Goal: Use online tool/utility: Utilize a website feature to perform a specific function

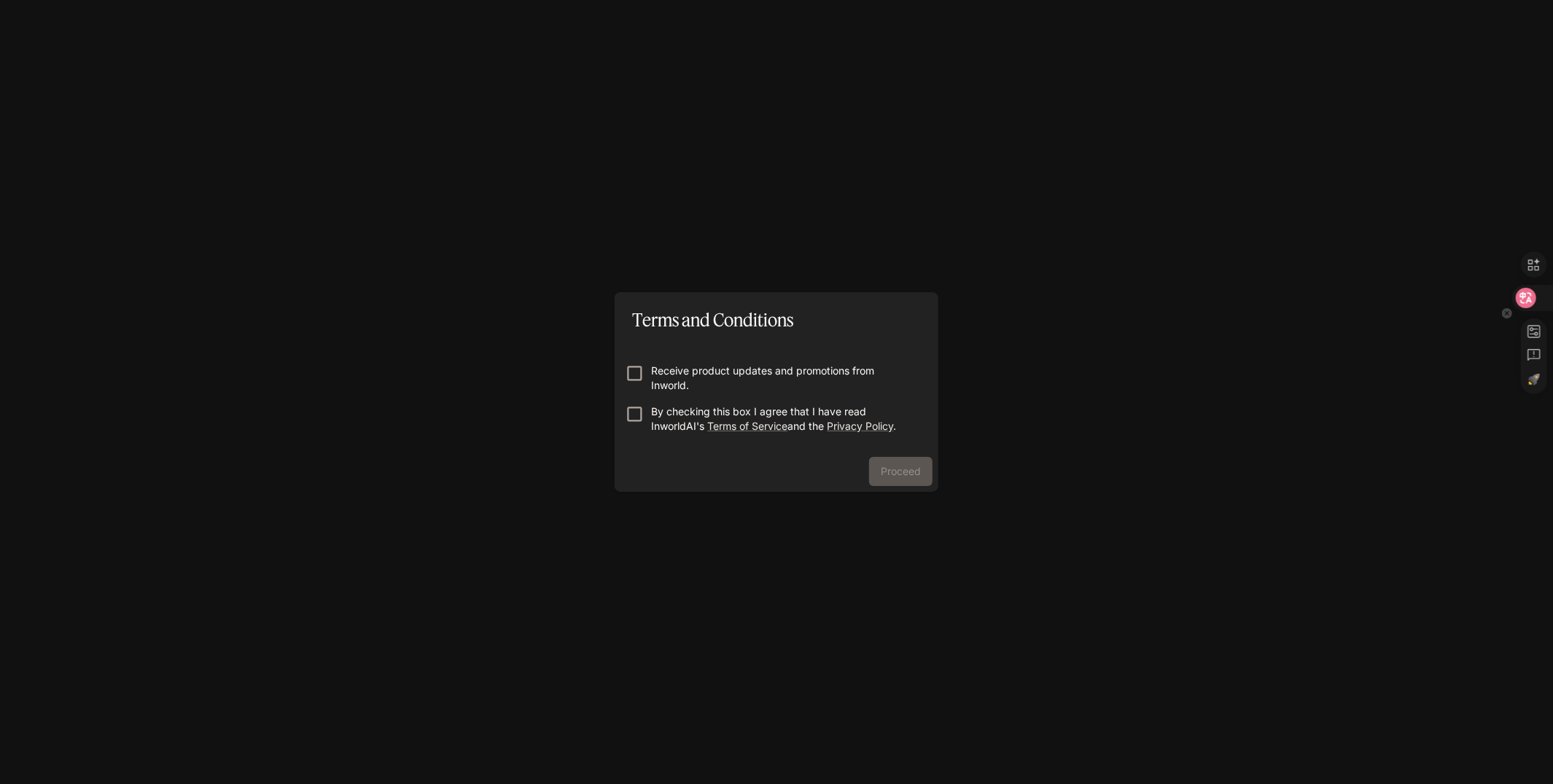
click at [1534, 300] on icon at bounding box center [1526, 298] width 21 height 21
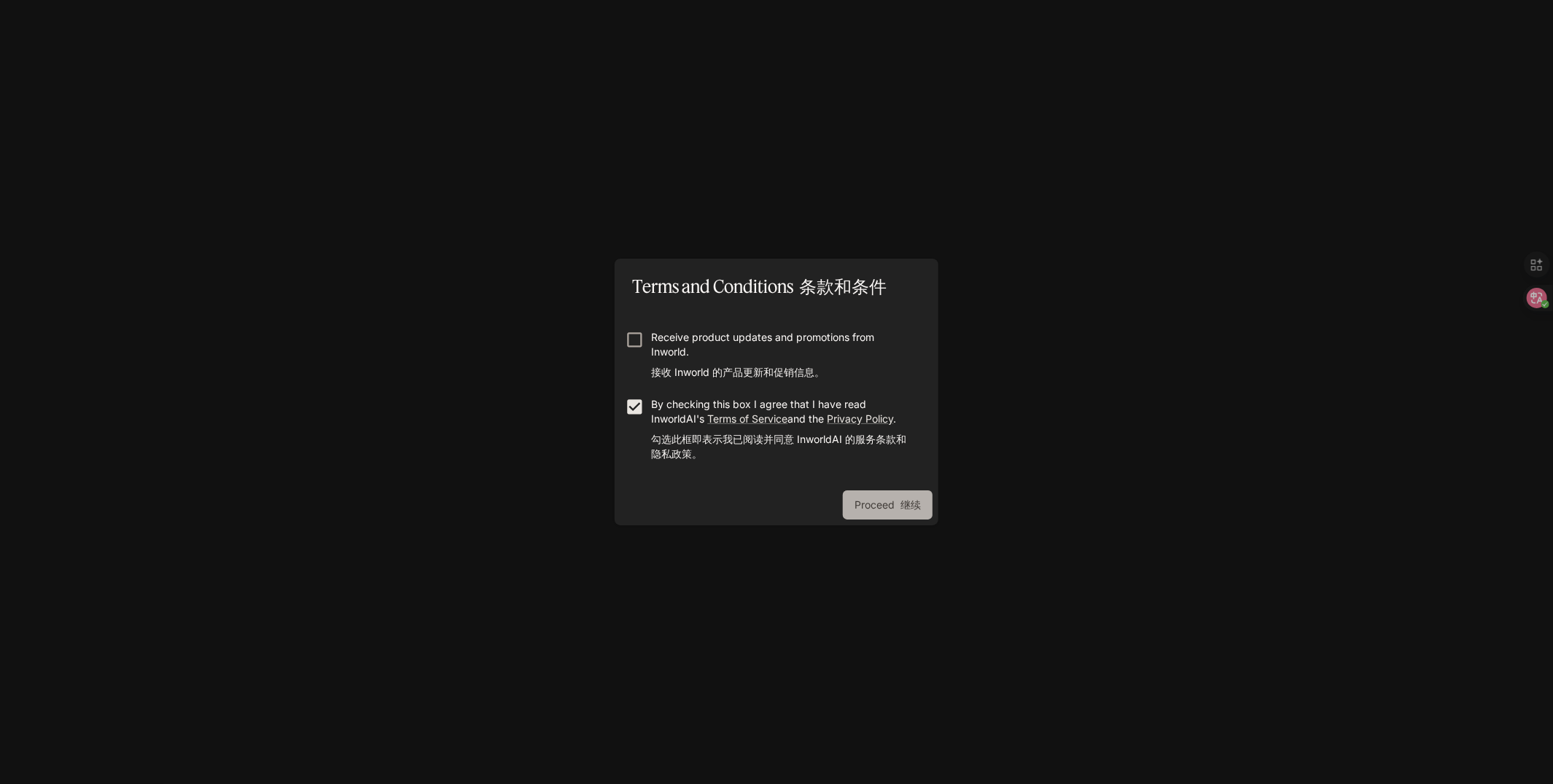
click at [868, 505] on button "Proceed 继续" at bounding box center [888, 505] width 90 height 29
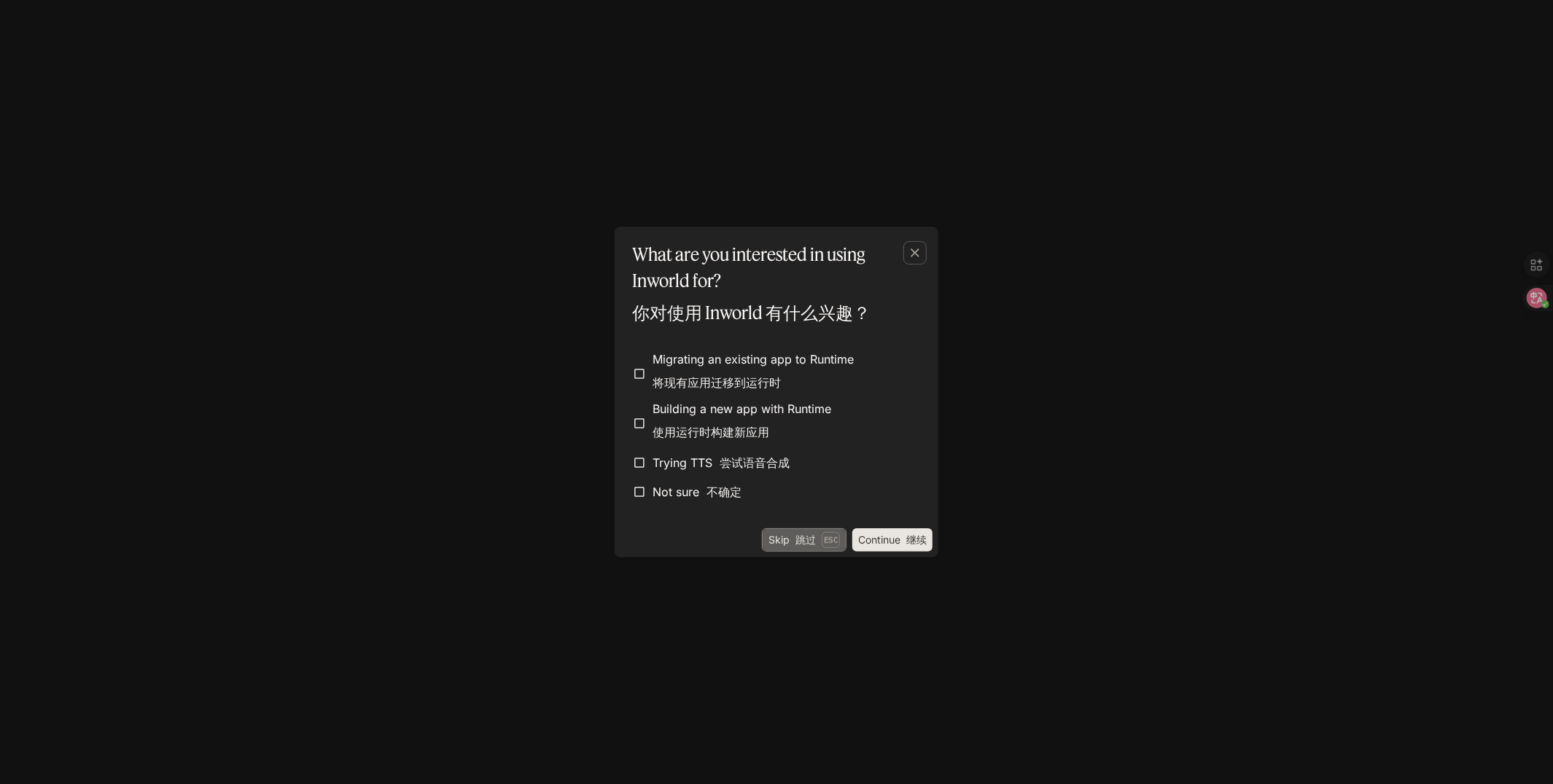
click at [818, 544] on button "Skip 跳过 Esc" at bounding box center [804, 540] width 85 height 23
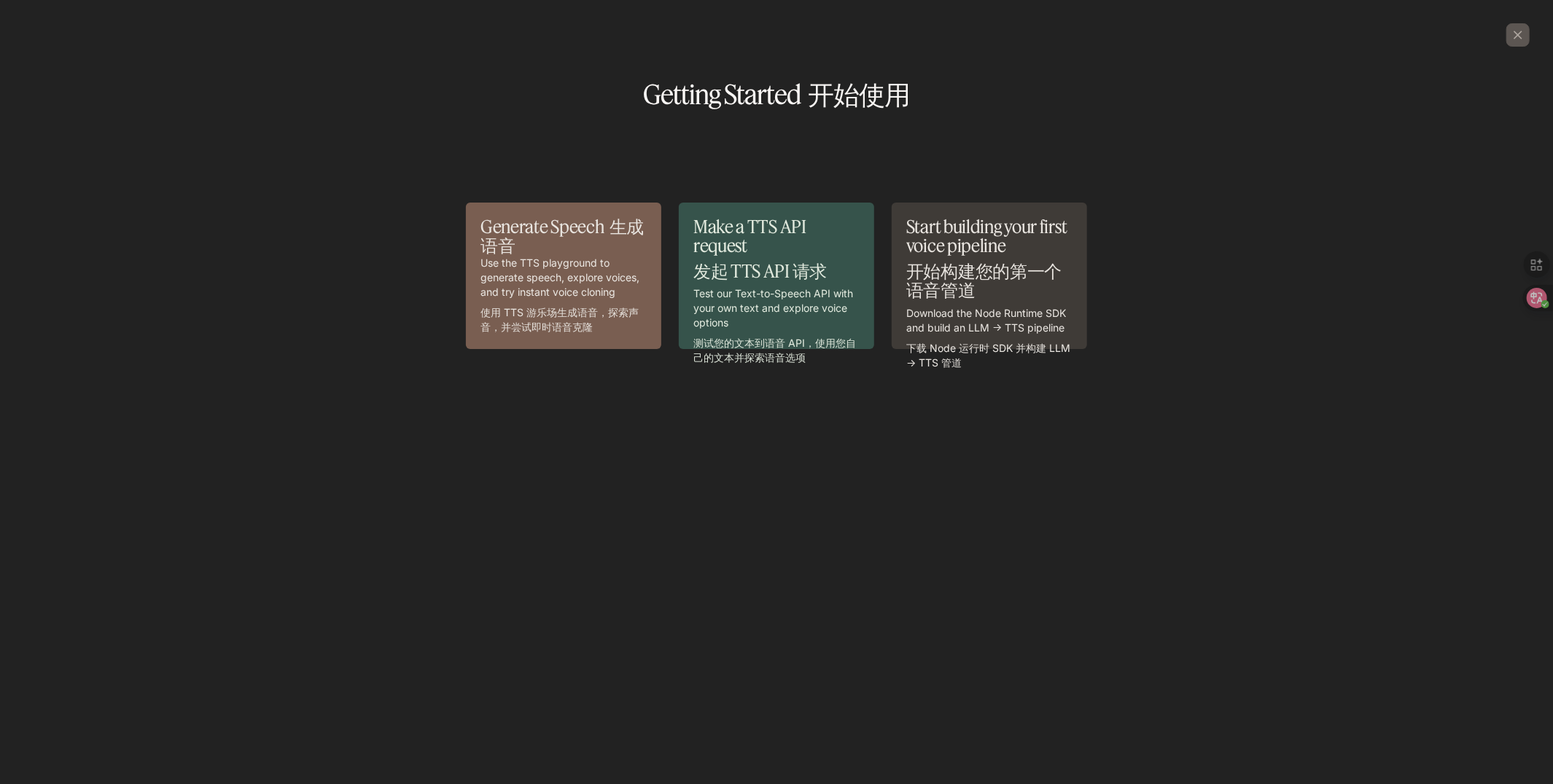
click at [783, 286] on p "Test our Text-to-Speech API with your own text and explore voice options 测试您的文本…" at bounding box center [777, 328] width 166 height 85
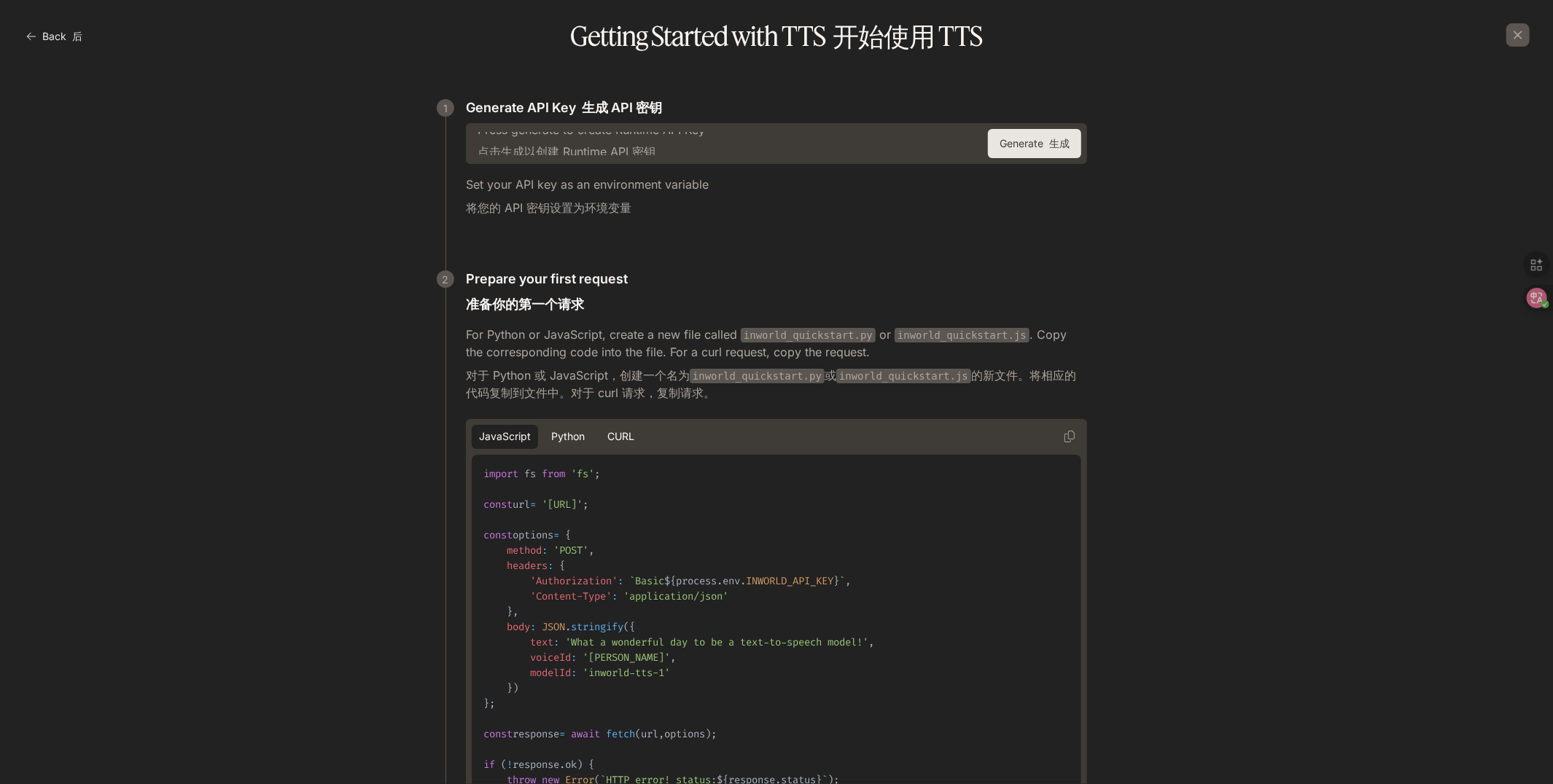
click at [34, 32] on icon "button" at bounding box center [32, 37] width 10 height 10
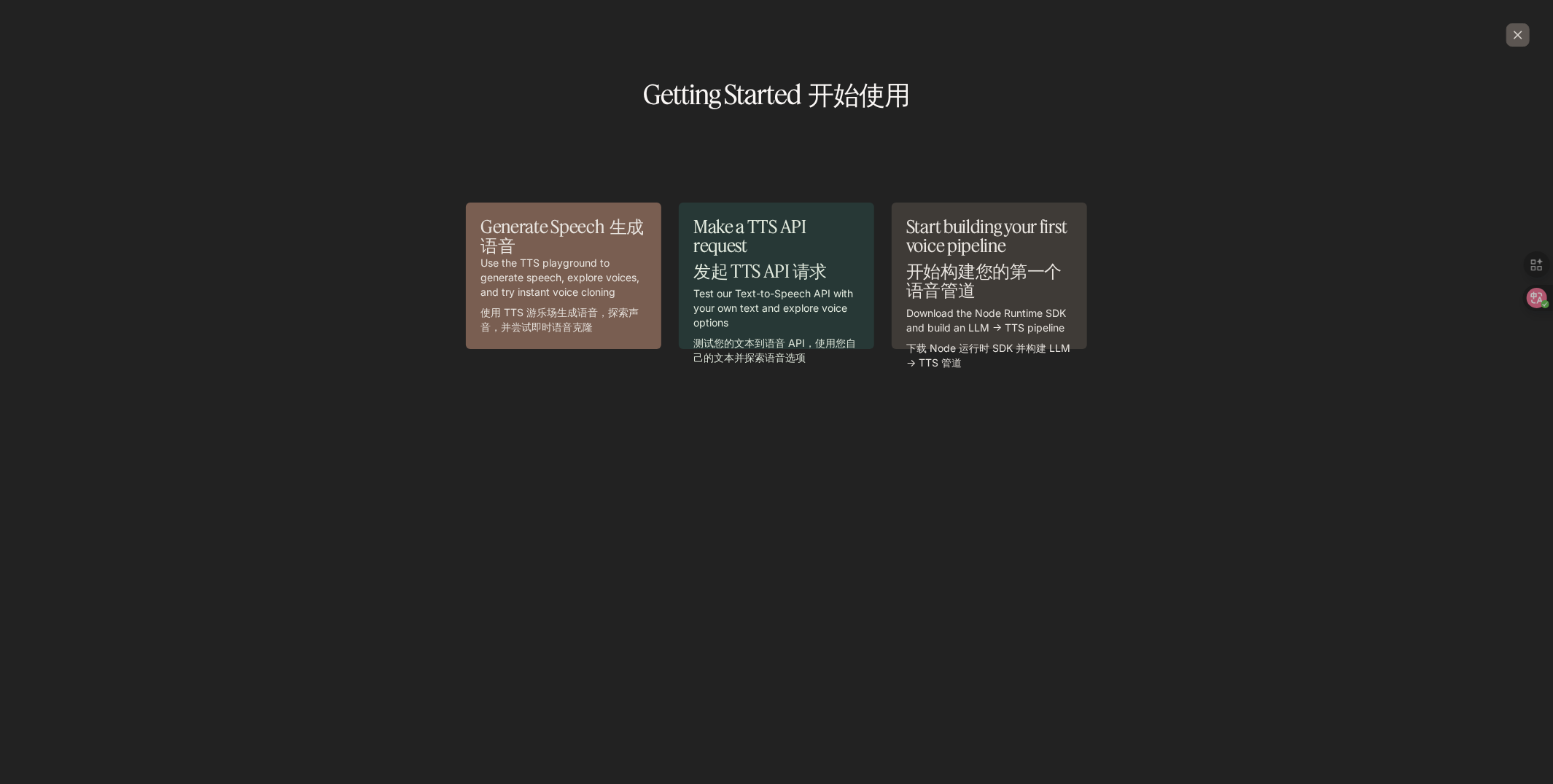
click at [1527, 32] on div "button" at bounding box center [1518, 35] width 23 height 23
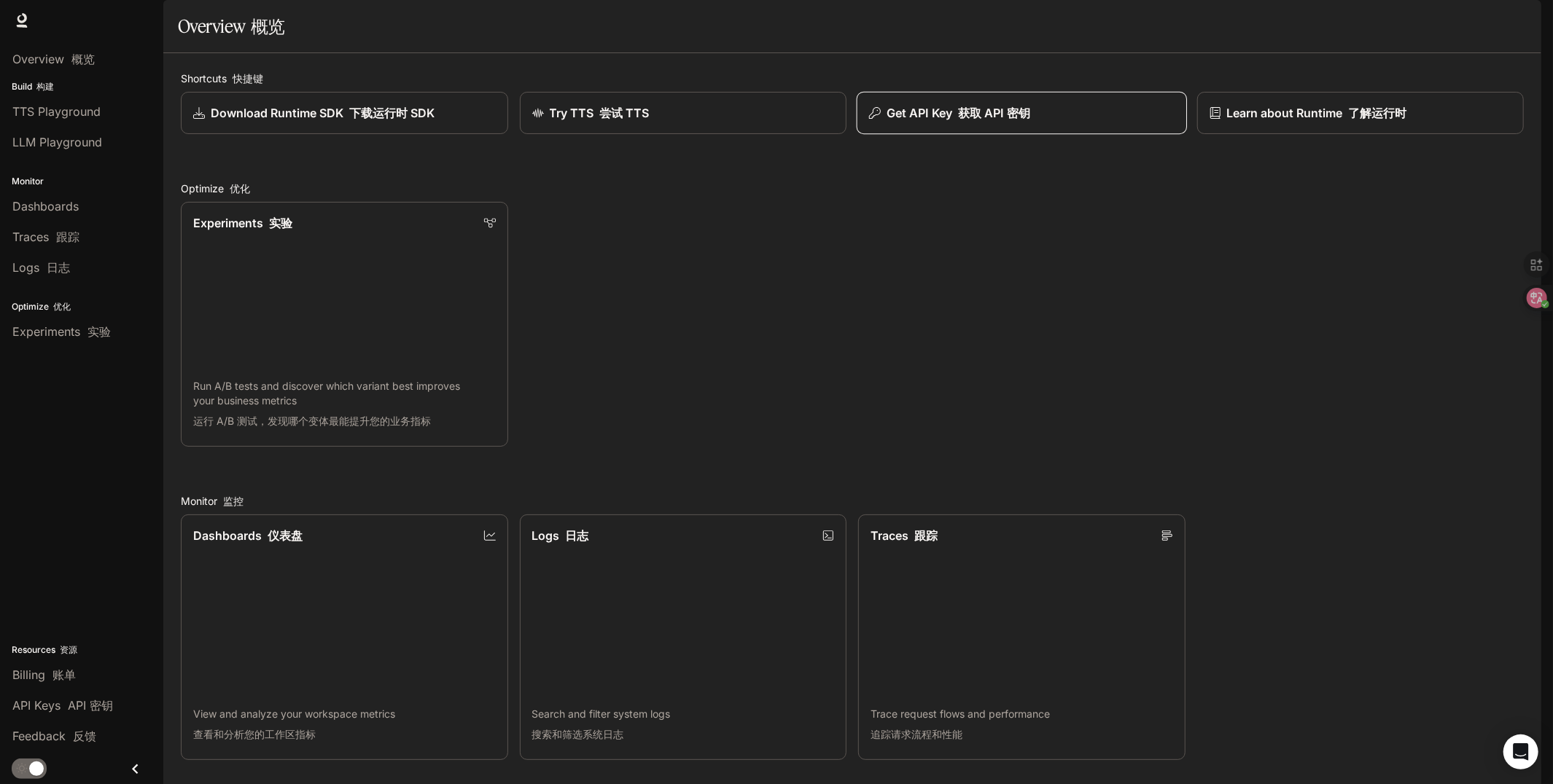
click at [1033, 121] on div "Get API Key 获取 API 密钥" at bounding box center [1021, 112] width 305 height 17
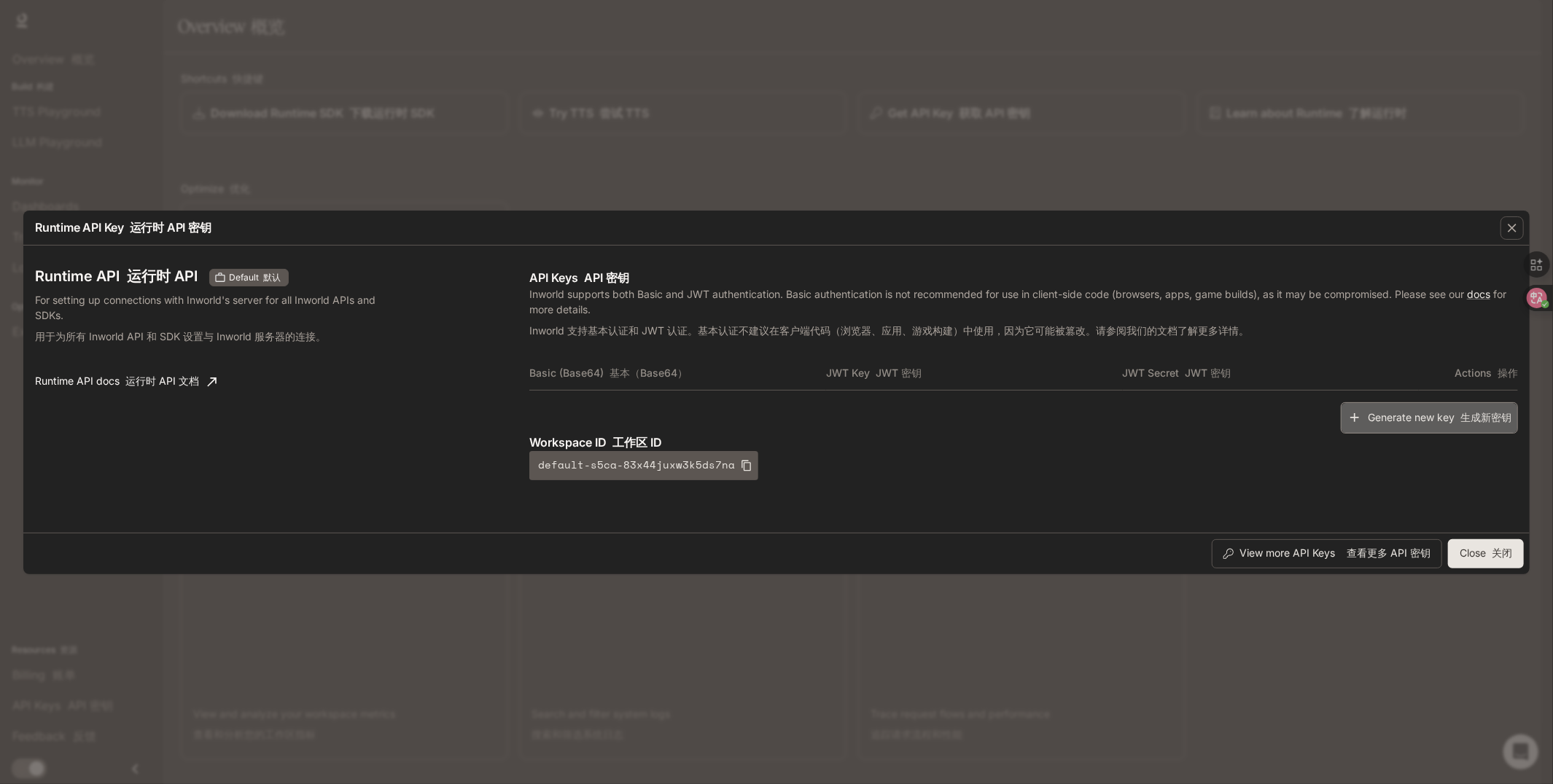
click at [1382, 421] on button "Generate new key 生成新密钥" at bounding box center [1429, 418] width 177 height 32
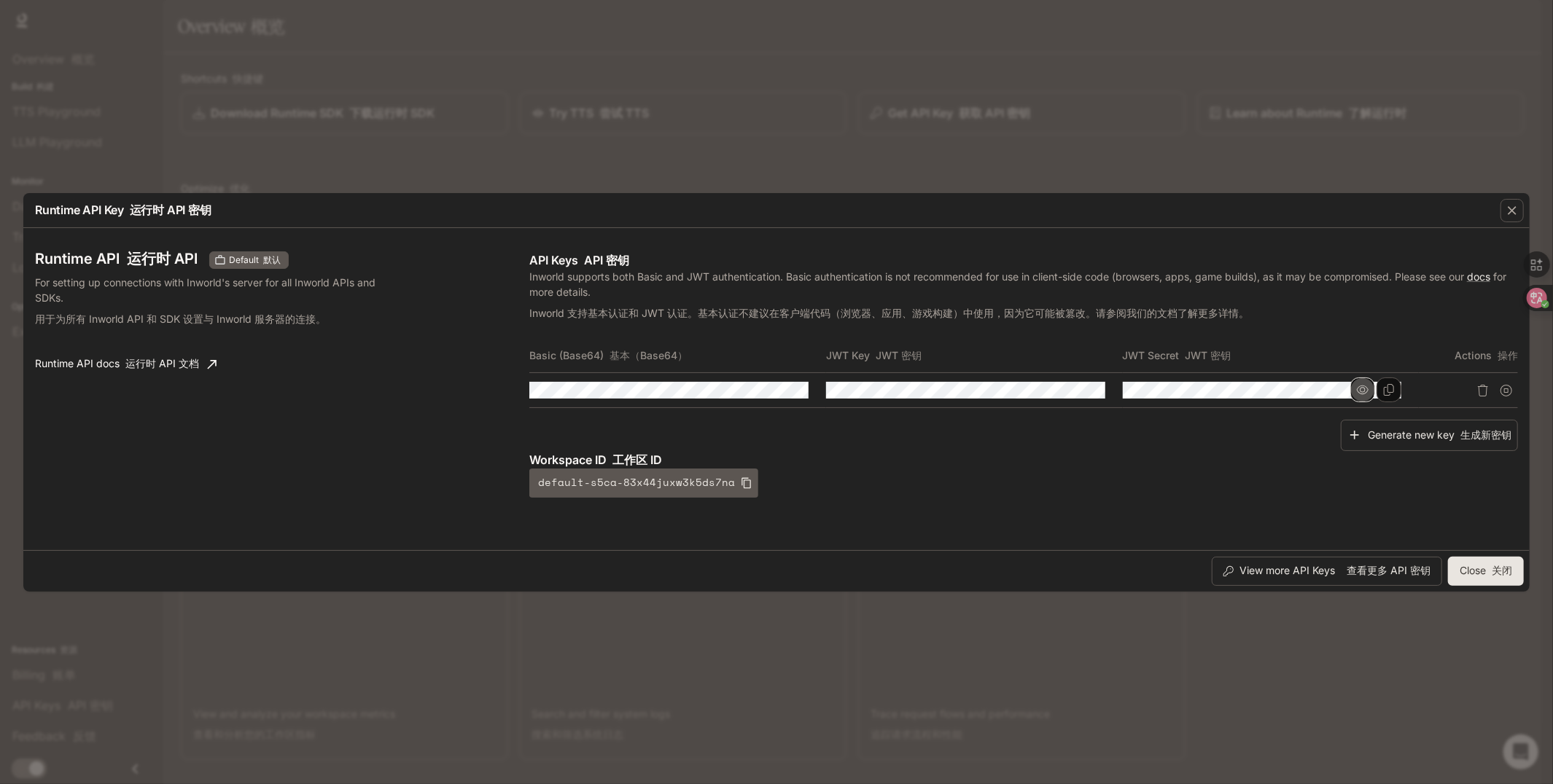
click at [1360, 392] on icon "button" at bounding box center [1363, 390] width 12 height 12
click at [1128, 148] on div "Runtime API Key 运行时 API 密钥 Runtime API 运行时 API Default 默认 For setting up connec…" at bounding box center [776, 392] width 1553 height 784
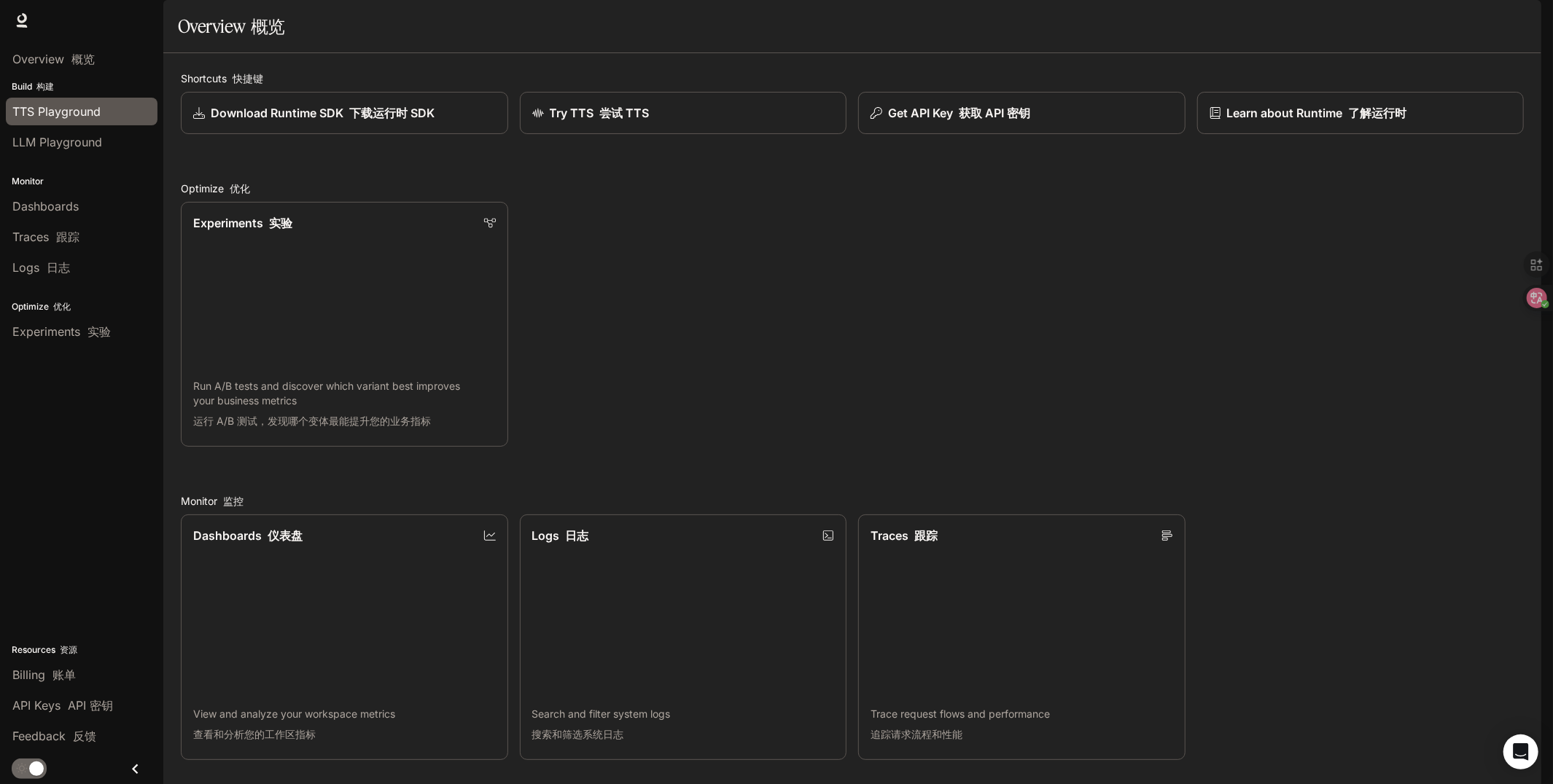
click at [98, 115] on span "TTS Playground" at bounding box center [57, 111] width 88 height 17
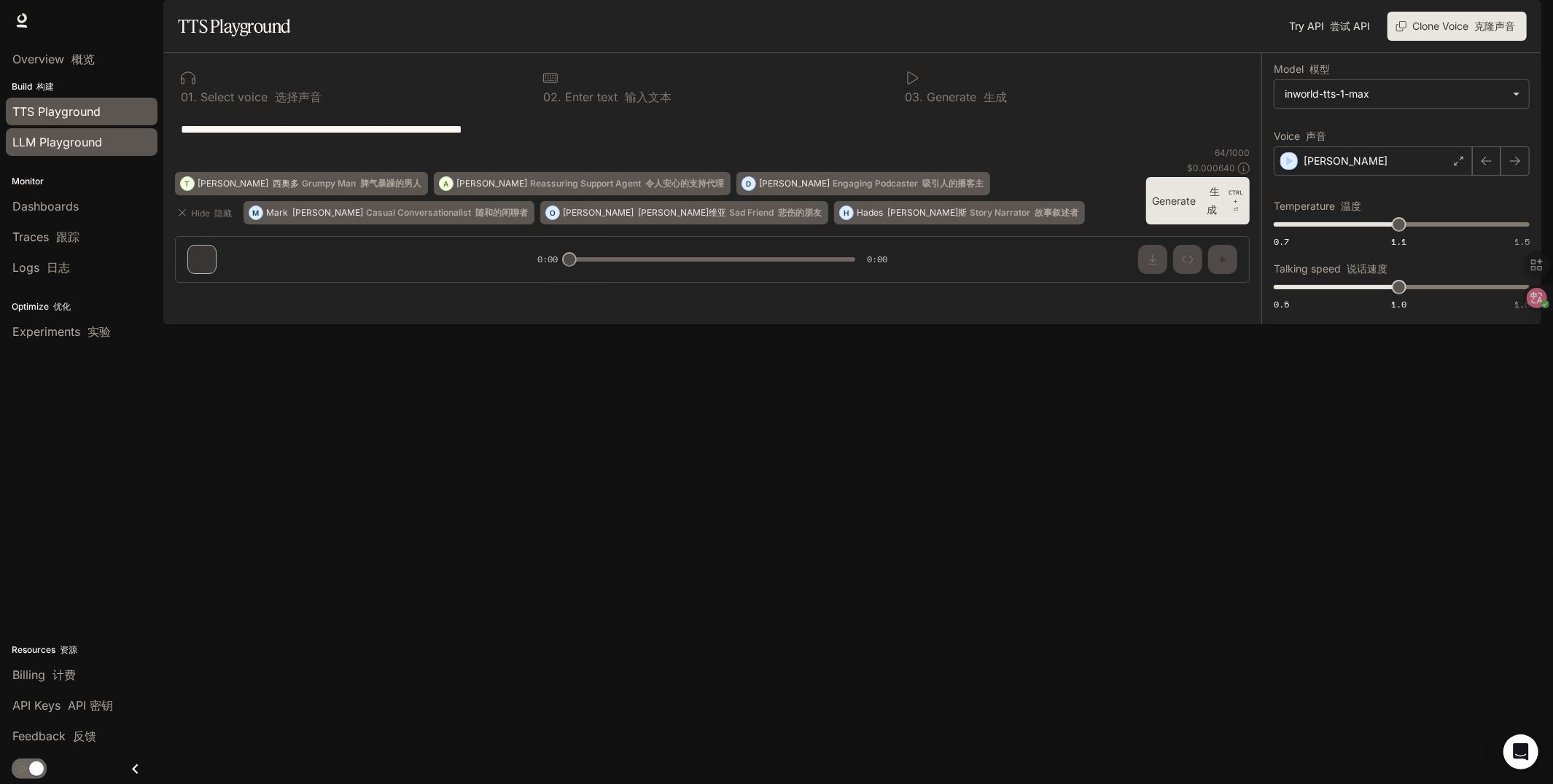
click at [116, 148] on div "LLM Playground" at bounding box center [82, 141] width 139 height 17
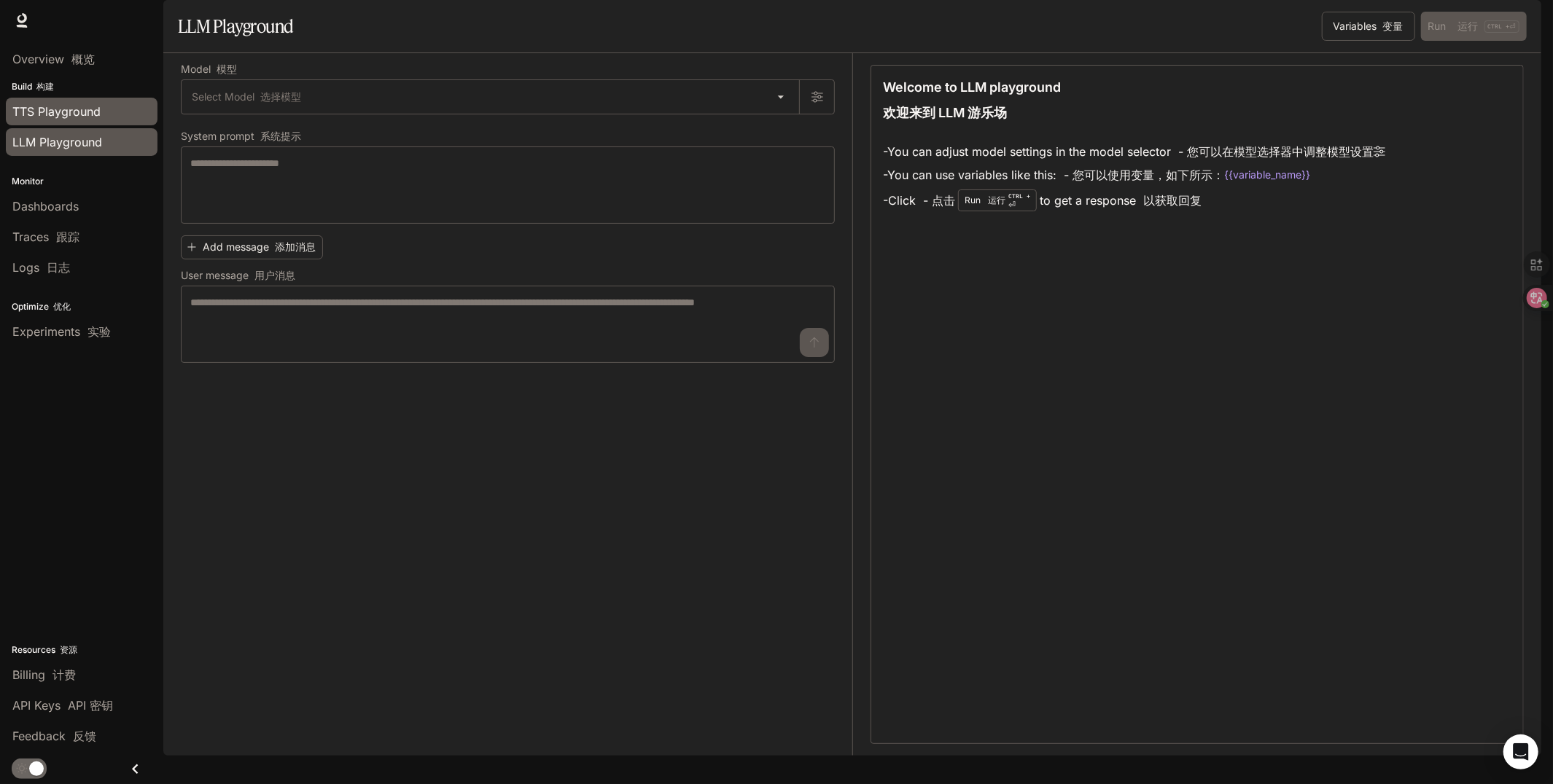
click at [106, 112] on div "TTS Playground" at bounding box center [82, 111] width 139 height 17
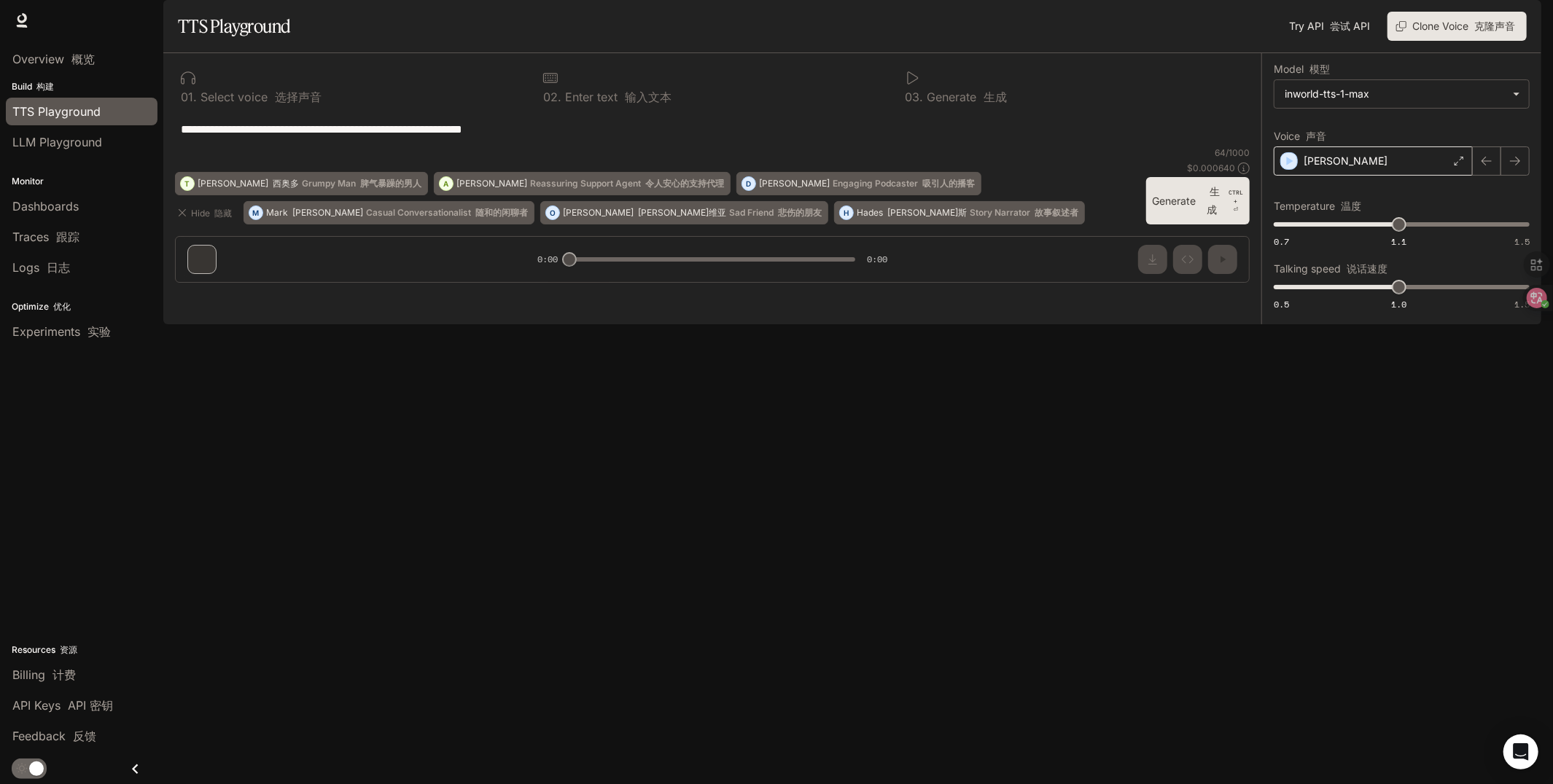
click at [1283, 175] on div "[PERSON_NAME]" at bounding box center [1372, 160] width 199 height 29
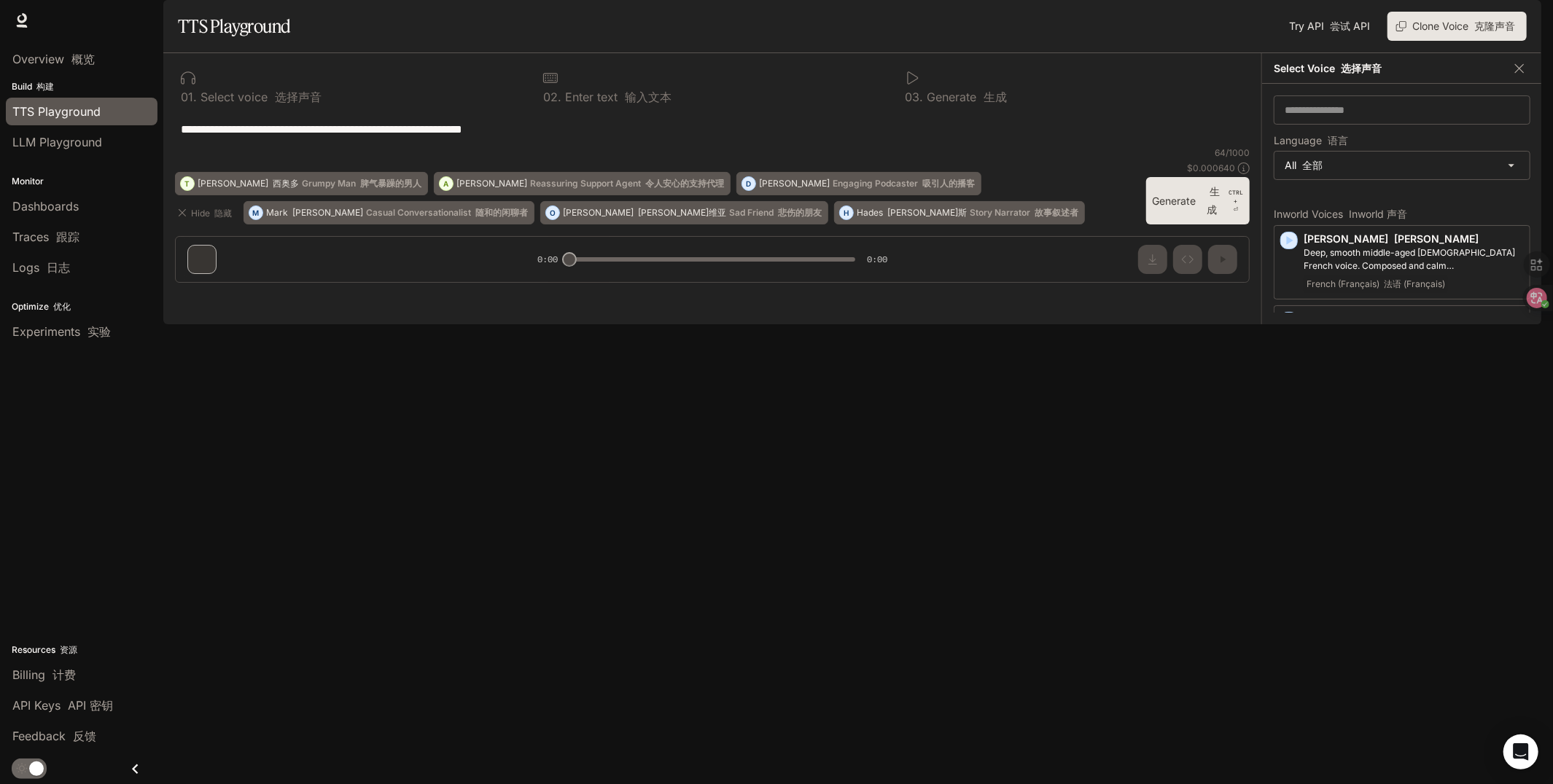
click at [989, 146] on div "**********" at bounding box center [712, 129] width 1075 height 35
click at [1515, 76] on icon "button" at bounding box center [1520, 69] width 15 height 15
